Goal: Information Seeking & Learning: Check status

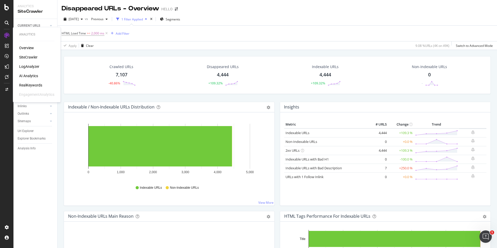
click at [29, 57] on div "SiteCrawler" at bounding box center [28, 57] width 18 height 5
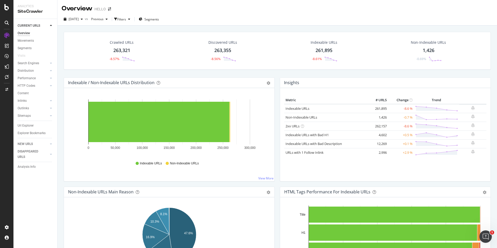
scroll to position [0, 0]
click at [123, 50] on div "263,321" at bounding box center [121, 50] width 17 height 7
